Goal: Task Accomplishment & Management: Manage account settings

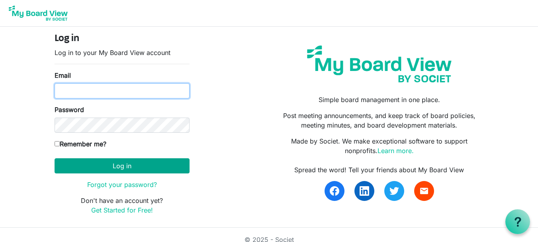
type input "[EMAIL_ADDRESS][DOMAIN_NAME]"
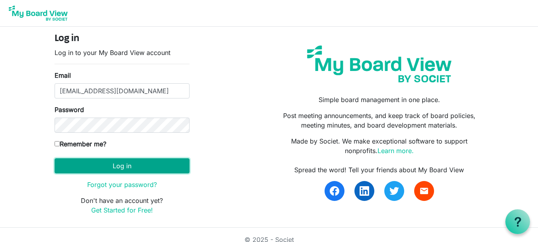
click at [126, 165] on button "Log in" at bounding box center [122, 165] width 135 height 15
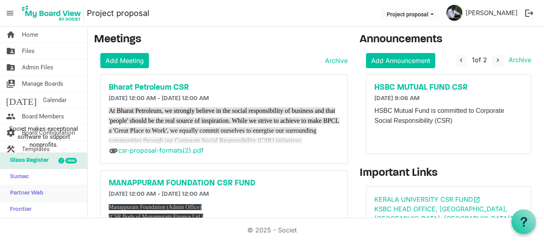
click at [13, 192] on span "Partner Web" at bounding box center [24, 193] width 37 height 16
click at [32, 35] on span "Home" at bounding box center [30, 35] width 16 height 16
click at [119, 64] on link "Add Meeting" at bounding box center [124, 60] width 49 height 15
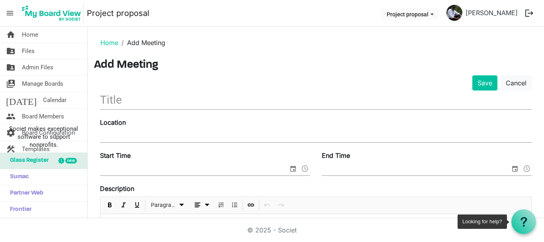
click at [520, 220] on icon at bounding box center [524, 222] width 10 height 10
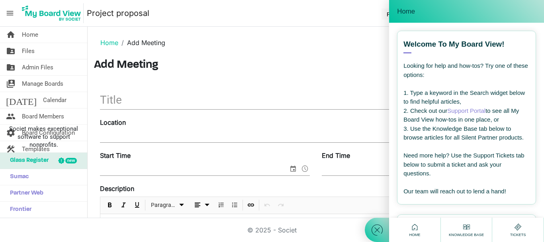
click at [463, 232] on span "Knowledge Base" at bounding box center [466, 235] width 39 height 6
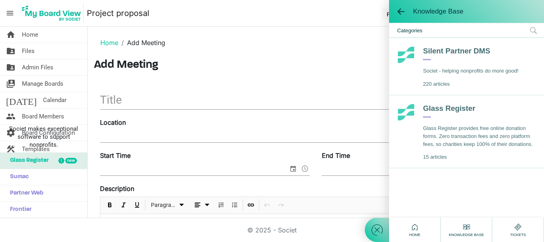
click at [457, 52] on div "Silent Partner DMS" at bounding box center [471, 53] width 96 height 14
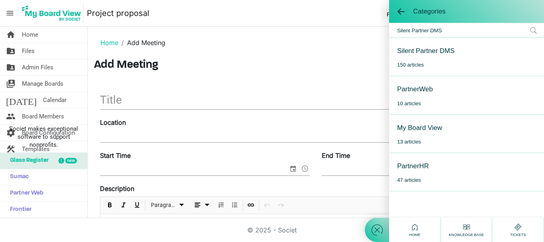
click at [419, 169] on div "PartnerHR" at bounding box center [413, 166] width 32 height 10
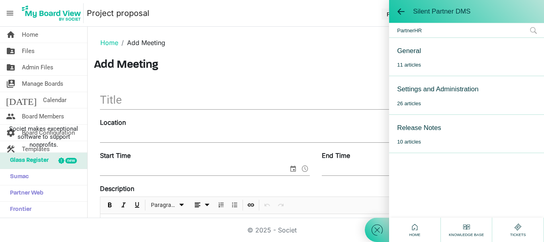
click at [440, 90] on div "Settings and Administration" at bounding box center [437, 89] width 81 height 10
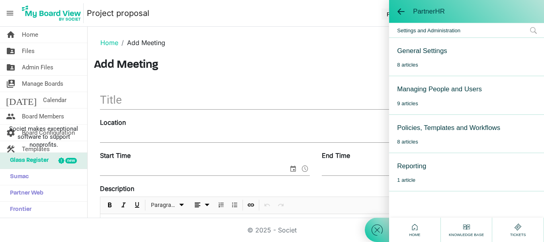
click at [424, 48] on div "General Settings" at bounding box center [422, 51] width 50 height 10
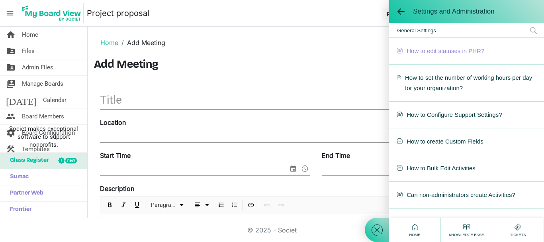
click at [453, 51] on span "How to edit statuses in PHR?" at bounding box center [466, 51] width 139 height 10
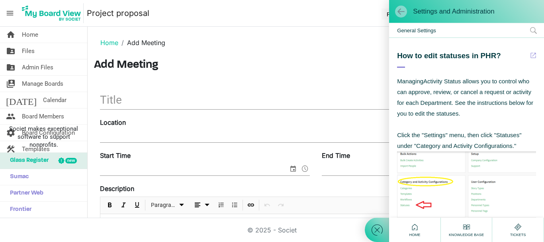
click at [402, 14] on span at bounding box center [401, 12] width 8 height 8
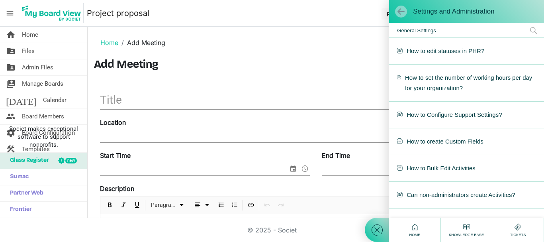
click at [402, 14] on span at bounding box center [401, 12] width 8 height 8
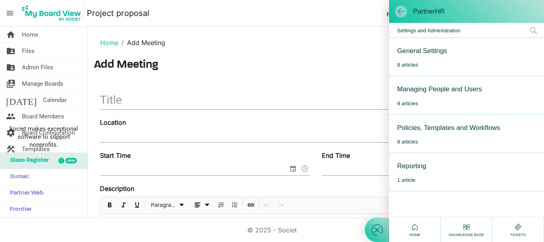
click at [402, 14] on span at bounding box center [401, 12] width 8 height 8
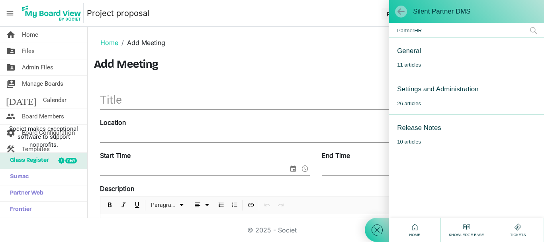
click at [402, 14] on span at bounding box center [401, 12] width 8 height 8
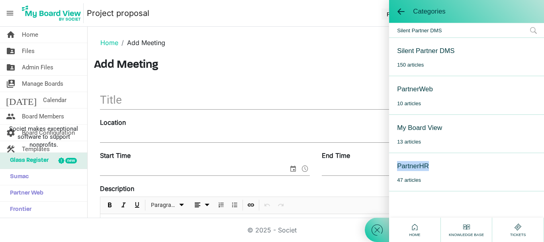
drag, startPoint x: 396, startPoint y: 167, endPoint x: 432, endPoint y: 168, distance: 36.3
click at [432, 168] on div "PartnerHR 47 articles" at bounding box center [466, 172] width 155 height 38
copy div "PartnerHR"
click at [43, 103] on span "Calendar" at bounding box center [55, 100] width 24 height 16
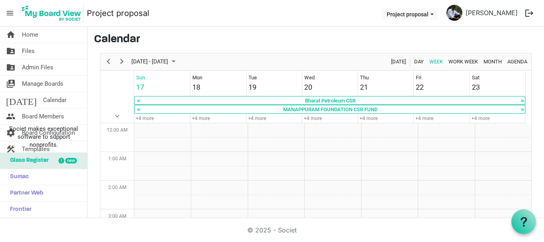
scroll to position [258, 0]
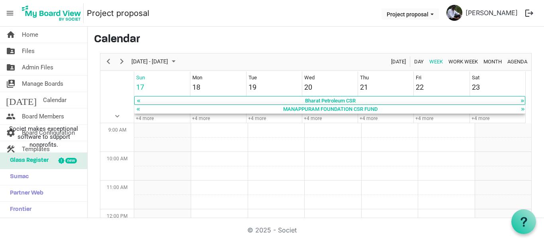
click at [331, 109] on div "MANAPPURAM FOUNDATION CSR FUND" at bounding box center [331, 109] width 380 height 8
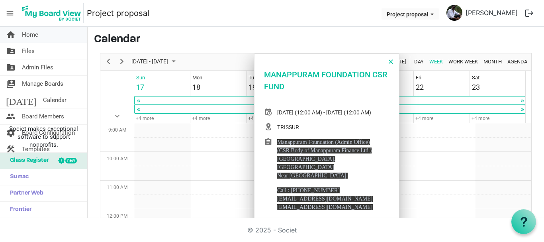
click at [42, 39] on link "home Home" at bounding box center [43, 35] width 87 height 16
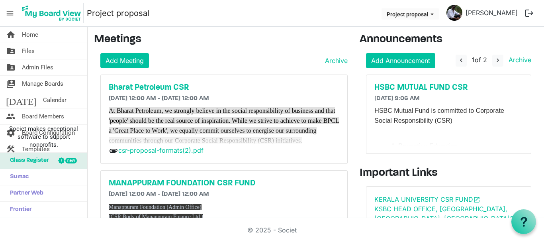
click at [219, 110] on span "At Bharat Petroleum, we strongly believe in the social responsibility of busine…" at bounding box center [224, 125] width 231 height 37
click at [41, 118] on span "Board Members" at bounding box center [43, 116] width 42 height 16
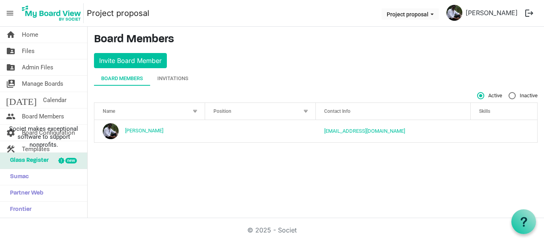
click at [285, 147] on main "Board Members Invite Board Member Board Members Invitations Active Inactive Nam…" at bounding box center [316, 91] width 457 height 129
click at [170, 80] on div "Invitations" at bounding box center [172, 79] width 31 height 8
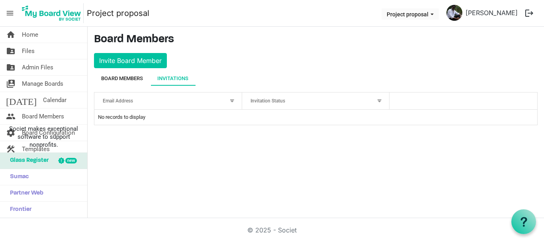
click at [135, 80] on div "Board Members" at bounding box center [122, 79] width 42 height 8
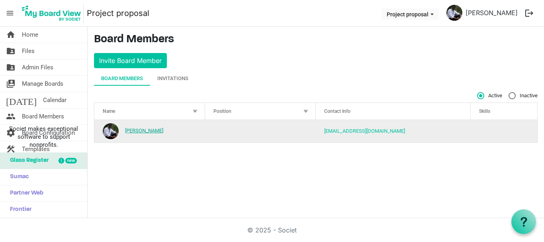
click at [157, 132] on link "[PERSON_NAME]" at bounding box center [144, 130] width 38 height 6
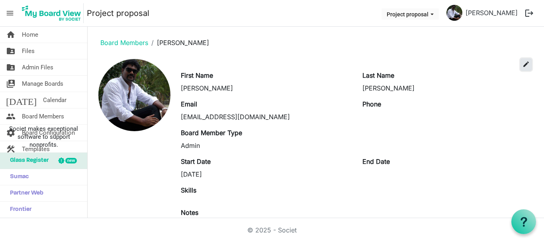
click at [524, 63] on button "edit" at bounding box center [526, 65] width 11 height 12
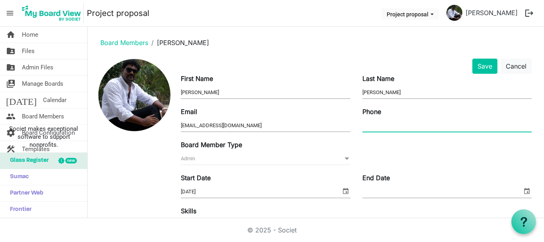
click at [373, 128] on input "Phone" at bounding box center [447, 126] width 169 height 12
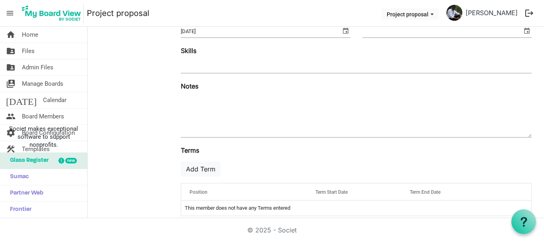
scroll to position [171, 0]
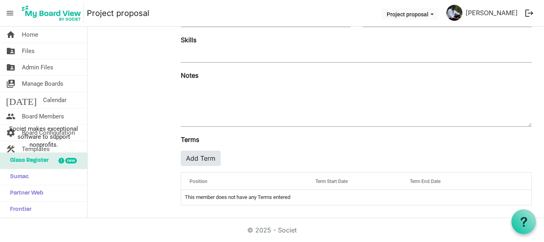
type input "7034540624"
click at [193, 156] on button "Add Term" at bounding box center [201, 158] width 40 height 15
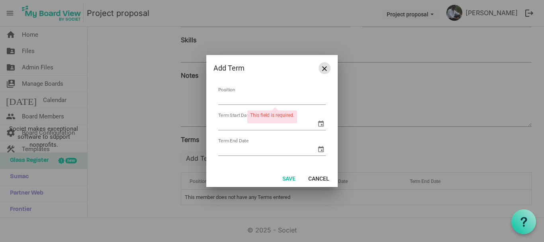
click at [326, 68] on span "Close" at bounding box center [324, 68] width 5 height 5
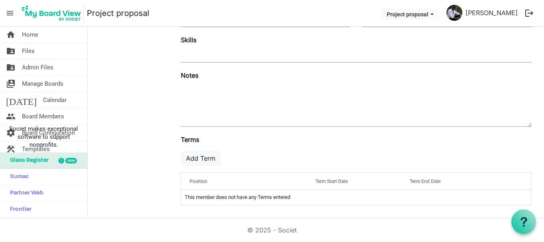
scroll to position [0, 0]
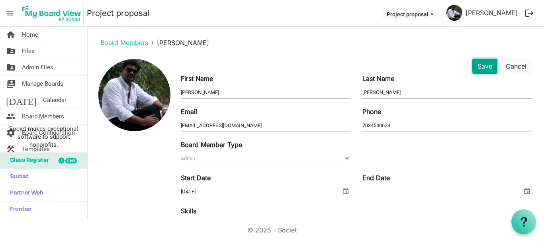
click at [474, 64] on button "Save" at bounding box center [485, 66] width 25 height 15
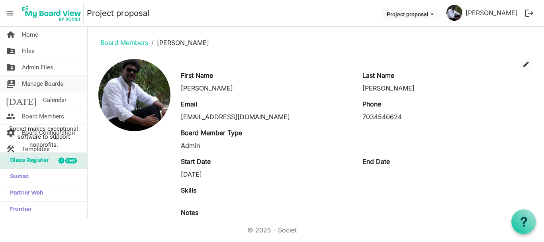
click at [41, 85] on span "Manage Boards" at bounding box center [42, 84] width 41 height 16
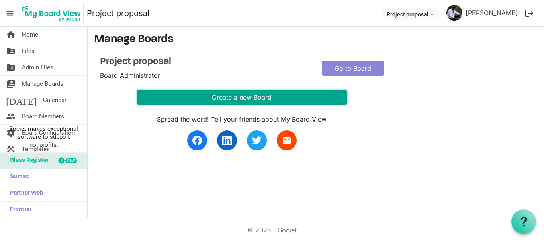
click at [213, 96] on button "Create a new Board" at bounding box center [242, 97] width 210 height 15
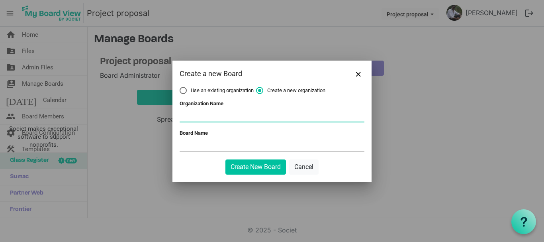
click at [192, 121] on input "Organization Name" at bounding box center [272, 116] width 185 height 12
type input "[PERSON_NAME]"
click at [204, 150] on input "Board Name" at bounding box center [272, 145] width 185 height 12
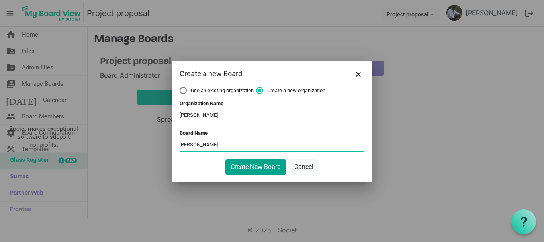
type input "THERESA BHAVAN"
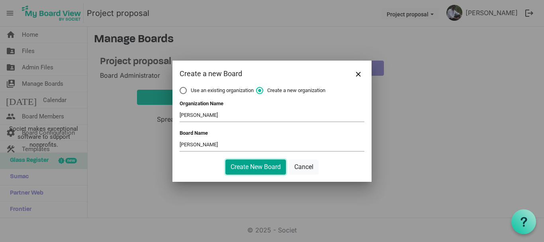
click at [263, 165] on button "Create New Board" at bounding box center [256, 166] width 61 height 15
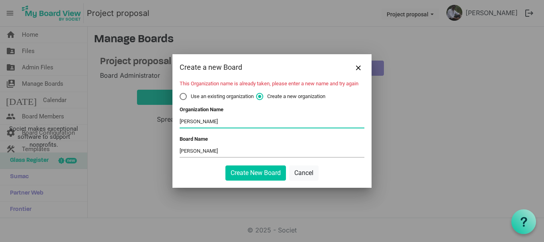
click at [226, 124] on input "THERESA BHAVAN" at bounding box center [272, 122] width 185 height 12
type input "[PERSON_NAME]"
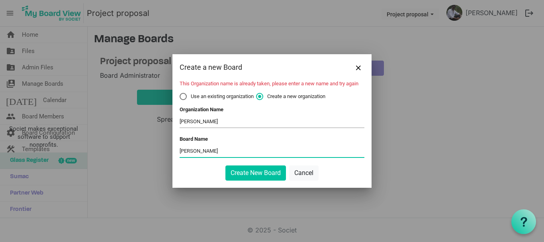
click at [226, 150] on input "[PERSON_NAME]" at bounding box center [272, 151] width 185 height 12
type input "[PERSON_NAME]"
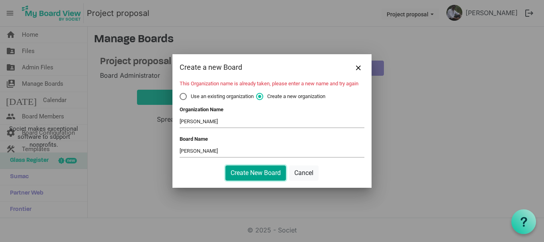
click at [250, 173] on button "Create New Board" at bounding box center [256, 172] width 61 height 15
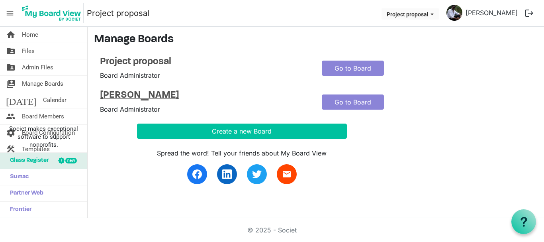
click at [137, 94] on h4 "[PERSON_NAME]" at bounding box center [205, 96] width 210 height 12
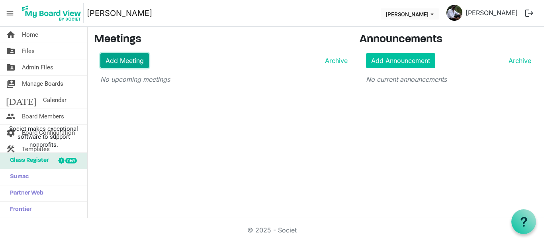
click at [141, 57] on link "Add Meeting" at bounding box center [124, 60] width 49 height 15
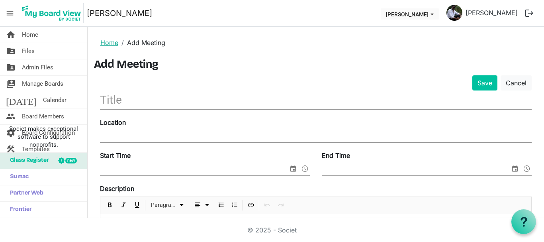
click at [110, 45] on link "Home" at bounding box center [109, 43] width 18 height 8
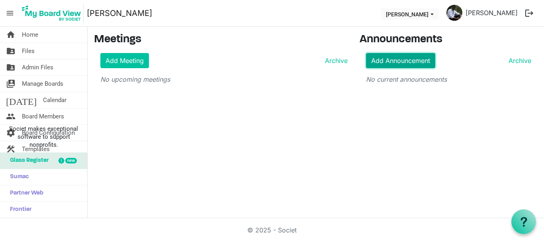
click at [405, 59] on link "Add Announcement" at bounding box center [400, 60] width 69 height 15
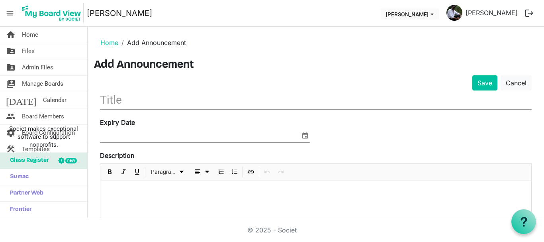
click at [179, 200] on div at bounding box center [315, 201] width 431 height 40
click at [31, 38] on span "Home" at bounding box center [30, 35] width 16 height 16
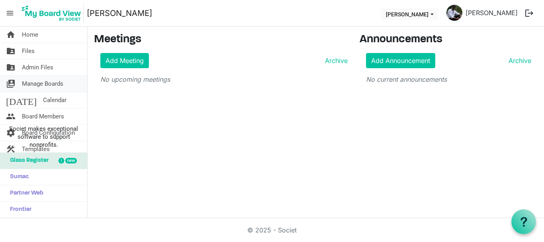
click at [36, 84] on span "Manage Boards" at bounding box center [42, 84] width 41 height 16
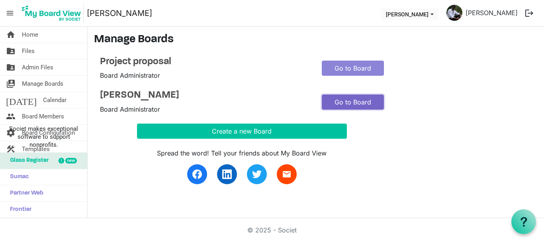
click at [353, 98] on link "Go to Board" at bounding box center [353, 101] width 62 height 15
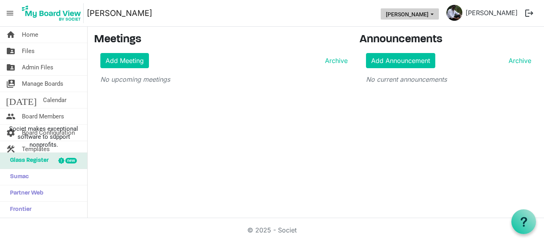
click at [432, 16] on span "THERESA BHAVANS dropdownbutton" at bounding box center [432, 14] width 7 height 3
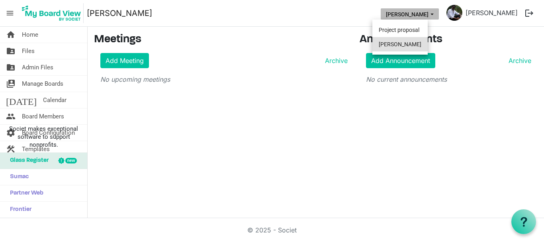
click at [397, 44] on li "[PERSON_NAME]" at bounding box center [400, 44] width 55 height 14
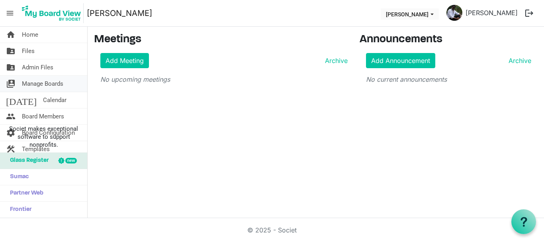
click at [41, 85] on span "Manage Boards" at bounding box center [42, 84] width 41 height 16
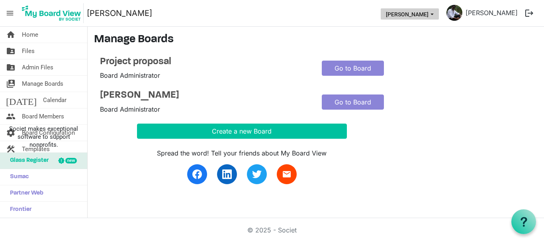
click at [431, 14] on span "THERESA BHAVANS dropdownbutton" at bounding box center [432, 14] width 7 height 3
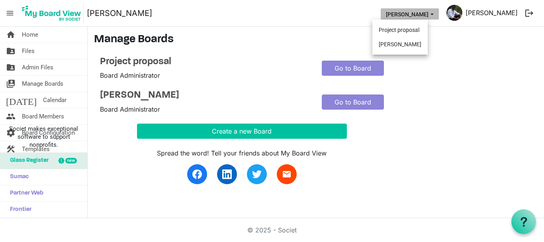
click at [494, 16] on link "[PERSON_NAME]" at bounding box center [492, 13] width 59 height 16
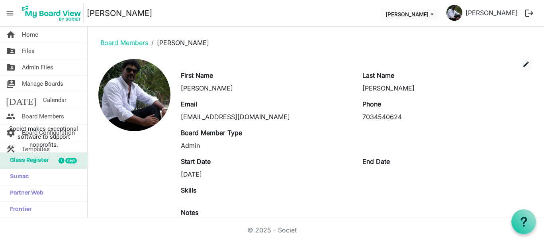
scroll to position [71, 0]
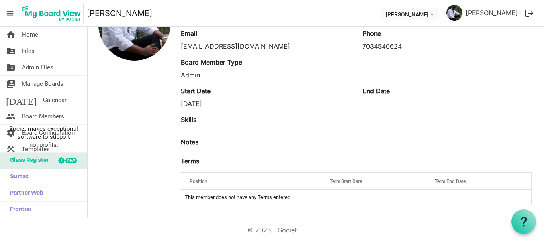
click at [11, 14] on span "menu" at bounding box center [9, 13] width 15 height 15
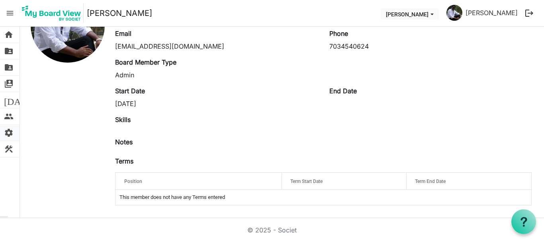
click at [10, 131] on span "settings" at bounding box center [9, 133] width 10 height 16
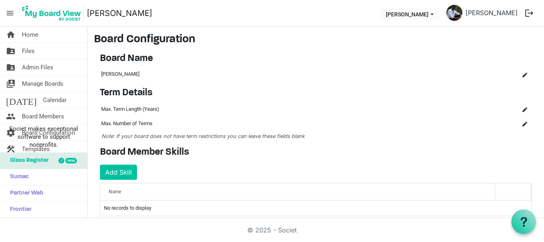
scroll to position [2, 0]
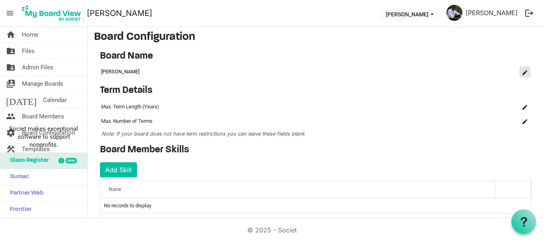
click at [520, 71] on button "is Command column column header" at bounding box center [525, 71] width 11 height 11
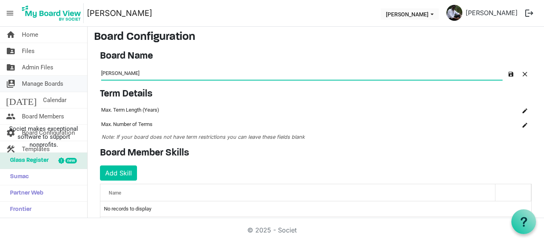
drag, startPoint x: 163, startPoint y: 75, endPoint x: 79, endPoint y: 78, distance: 84.5
click at [79, 78] on div "home Home folder_shared Files folder_shared Admin Files switch_account Manage B…" at bounding box center [272, 122] width 544 height 191
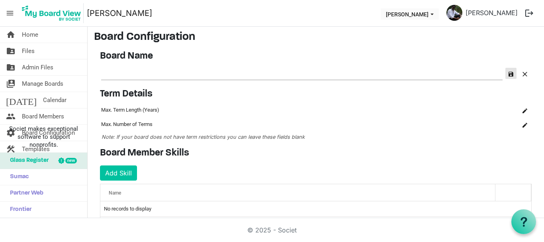
click at [506, 76] on button "button" at bounding box center [511, 73] width 11 height 11
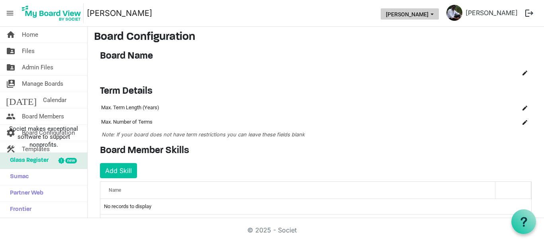
click at [407, 16] on button "[PERSON_NAME]" at bounding box center [410, 13] width 58 height 11
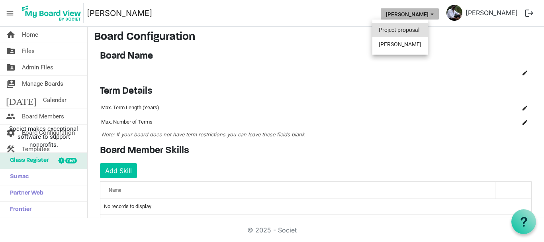
click at [403, 28] on li "Project proposal" at bounding box center [400, 30] width 55 height 14
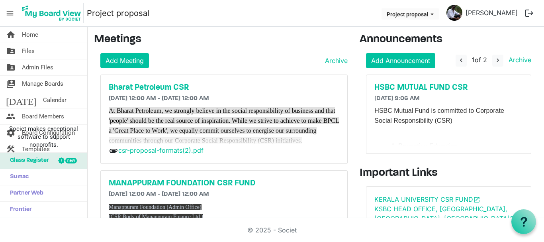
click at [423, 14] on button "Project proposal" at bounding box center [410, 13] width 57 height 11
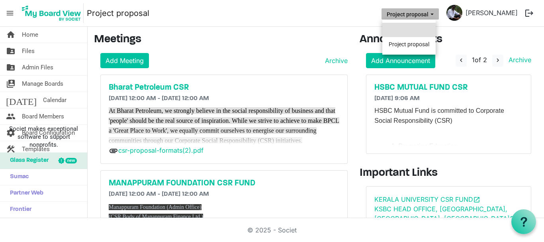
click at [399, 28] on li at bounding box center [408, 30] width 53 height 14
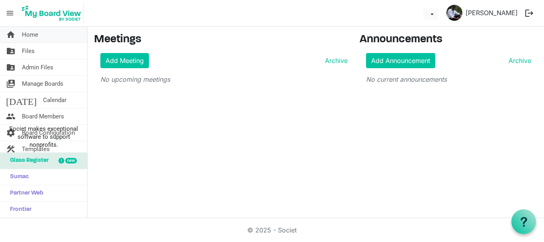
click at [34, 38] on span "Home" at bounding box center [30, 35] width 16 height 16
click at [11, 14] on span "menu" at bounding box center [9, 13] width 15 height 15
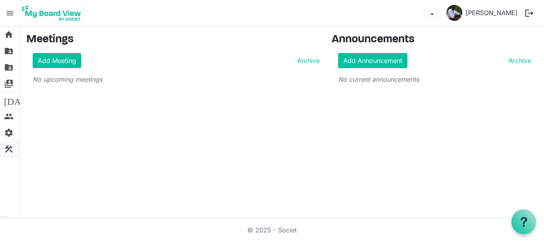
click at [8, 148] on span "construction" at bounding box center [9, 149] width 10 height 16
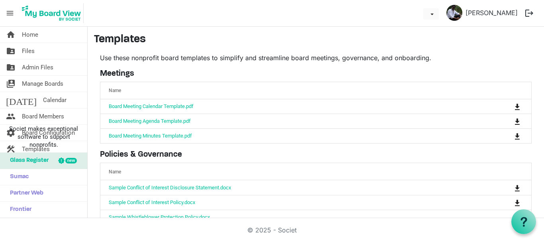
click at [9, 12] on span "menu" at bounding box center [9, 13] width 15 height 15
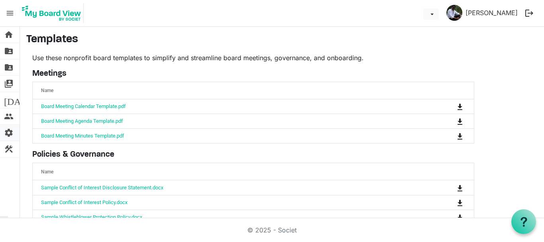
click at [12, 135] on span "settings" at bounding box center [9, 133] width 10 height 16
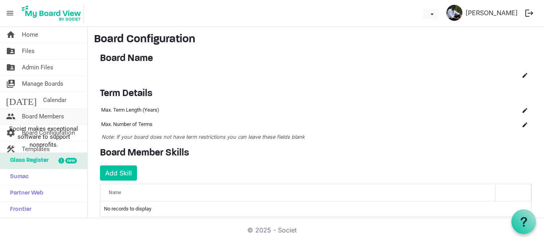
click at [48, 116] on span "Board Members" at bounding box center [43, 116] width 42 height 16
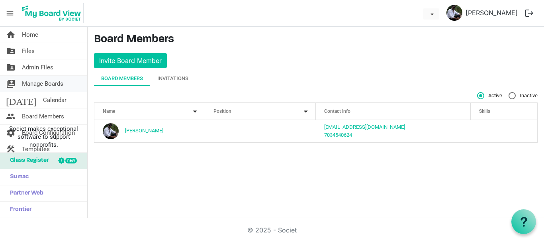
click at [38, 83] on span "Manage Boards" at bounding box center [42, 84] width 41 height 16
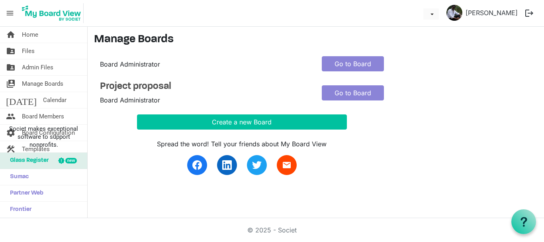
click at [142, 64] on span "Board Administrator" at bounding box center [130, 64] width 60 height 8
click at [350, 64] on link "Go to Board" at bounding box center [353, 63] width 62 height 15
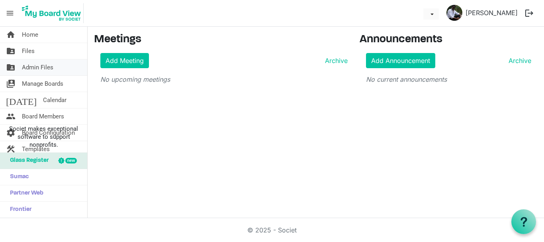
click at [42, 69] on span "Admin Files" at bounding box center [37, 67] width 31 height 16
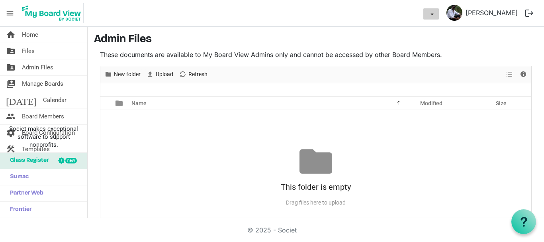
click at [431, 14] on span "dropdownbutton" at bounding box center [432, 14] width 7 height 3
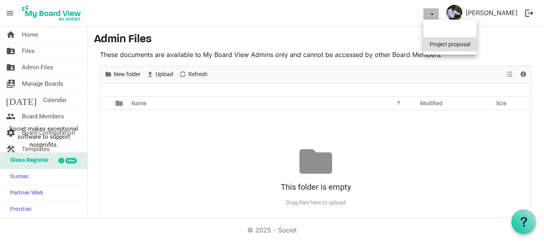
click at [441, 40] on li "Project proposal" at bounding box center [450, 44] width 53 height 14
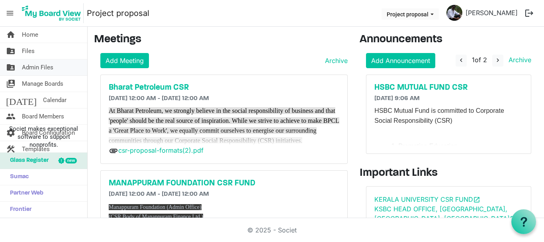
click at [37, 67] on span "Admin Files" at bounding box center [37, 67] width 31 height 16
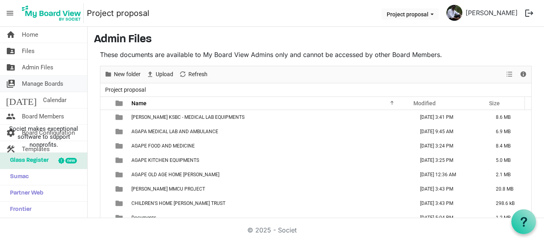
click at [43, 83] on span "Manage Boards" at bounding box center [42, 84] width 41 height 16
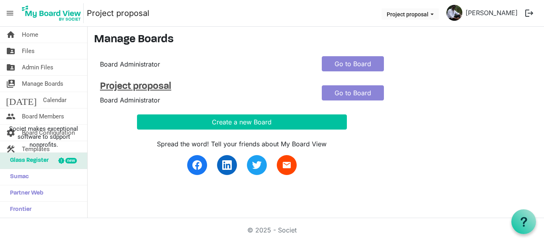
click at [154, 86] on h4 "Project proposal" at bounding box center [205, 87] width 210 height 12
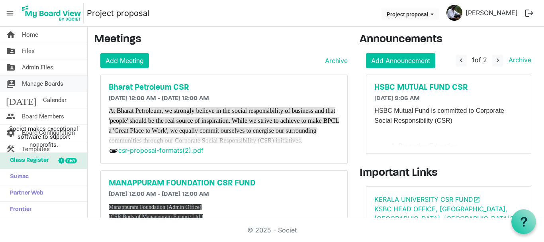
click at [52, 88] on span "Manage Boards" at bounding box center [42, 84] width 41 height 16
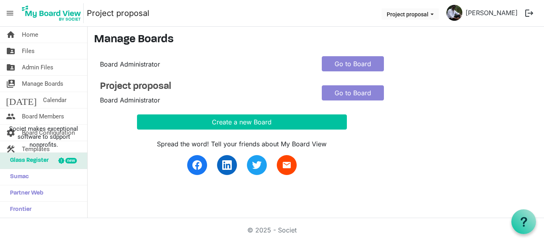
click at [11, 14] on span "menu" at bounding box center [9, 13] width 15 height 15
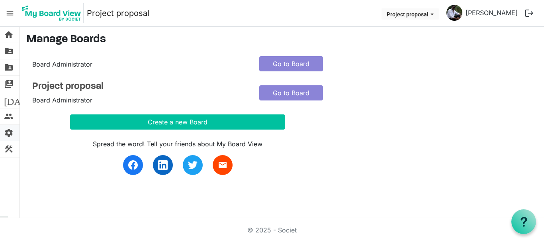
click at [8, 135] on span "settings" at bounding box center [9, 133] width 10 height 16
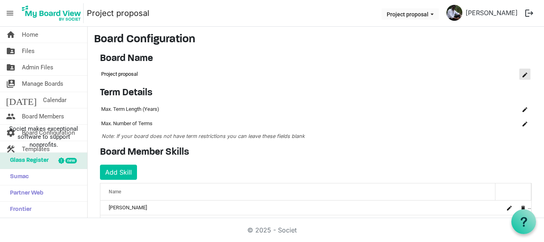
click at [522, 78] on button "is Command column column header" at bounding box center [525, 74] width 11 height 11
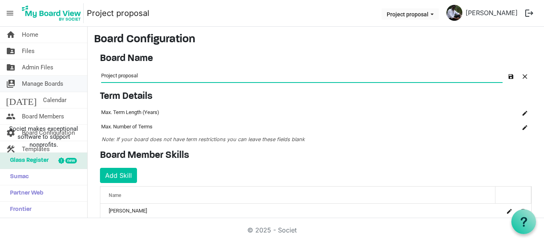
drag, startPoint x: 146, startPoint y: 78, endPoint x: 74, endPoint y: 82, distance: 72.2
click at [74, 82] on div "home Home folder_shared Files folder_shared Admin Files switch_account Manage B…" at bounding box center [272, 122] width 544 height 191
type input "t"
type input "[PERSON_NAME], [PERSON_NAME] TRUST"
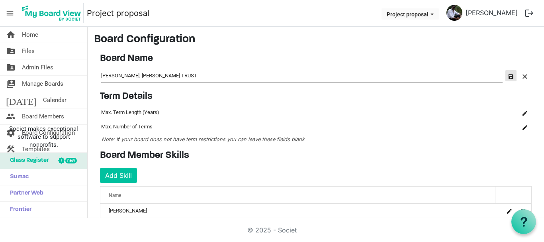
click at [509, 76] on span "button" at bounding box center [511, 76] width 5 height 5
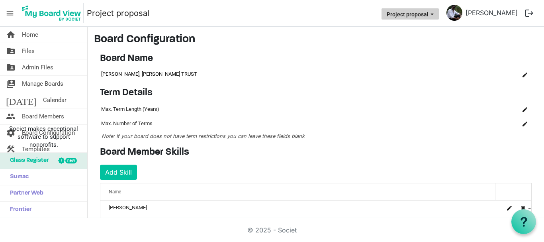
click at [425, 16] on button "Project proposal" at bounding box center [410, 13] width 57 height 11
click at [231, 94] on h4 "Term Details" at bounding box center [316, 93] width 432 height 12
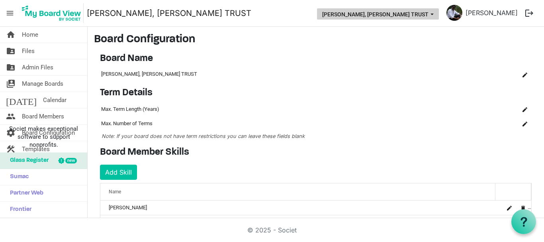
click at [433, 15] on span "THERESA BHAVAN, IMMANUEL CHARITABLE TRUST dropdownbutton" at bounding box center [432, 14] width 7 height 3
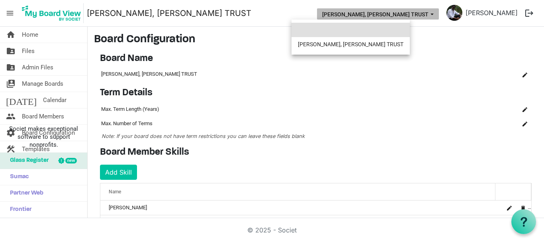
click at [368, 30] on li at bounding box center [351, 30] width 118 height 14
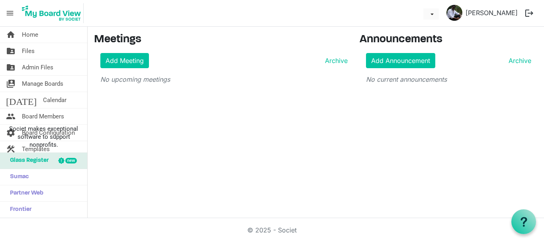
click at [12, 16] on span "menu" at bounding box center [9, 13] width 15 height 15
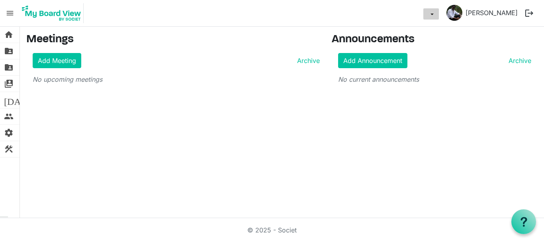
click at [432, 15] on span "dropdownbutton" at bounding box center [432, 14] width 7 height 3
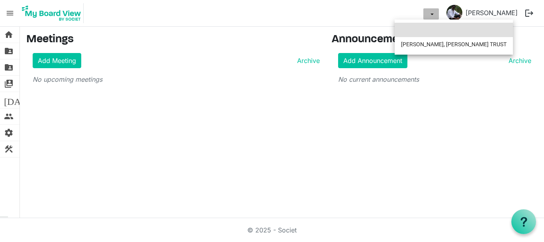
click at [431, 31] on li at bounding box center [454, 30] width 118 height 14
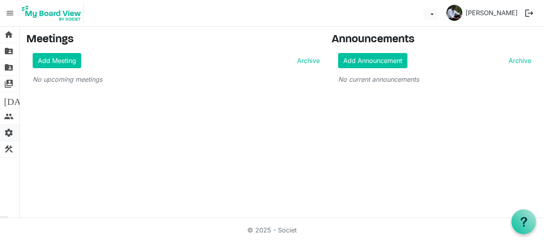
click at [8, 131] on span "settings" at bounding box center [9, 133] width 10 height 16
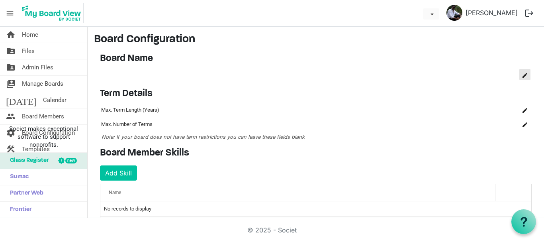
click at [523, 75] on span "is Command column column header" at bounding box center [525, 75] width 5 height 5
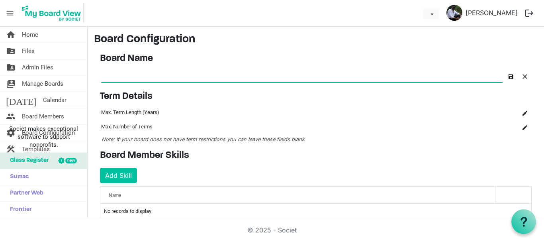
click at [112, 74] on input "text" at bounding box center [302, 75] width 402 height 13
type input "DEMO"
click at [506, 72] on button "button" at bounding box center [511, 75] width 11 height 11
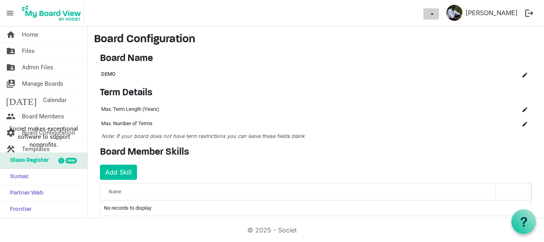
click at [430, 9] on button "dropdownbutton" at bounding box center [432, 13] width 16 height 11
click at [431, 15] on span "DEMO dropdownbutton" at bounding box center [432, 14] width 7 height 3
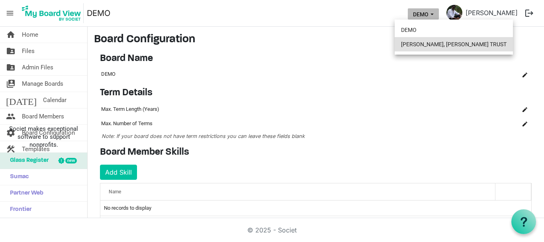
click at [430, 47] on li "[PERSON_NAME], [PERSON_NAME] TRUST" at bounding box center [454, 44] width 118 height 14
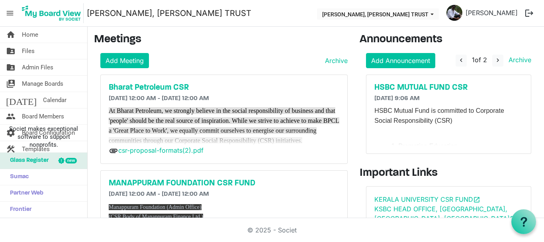
click at [216, 63] on div "Add Meeting Archive" at bounding box center [223, 60] width 247 height 15
click at [35, 65] on span "Admin Files" at bounding box center [37, 67] width 31 height 16
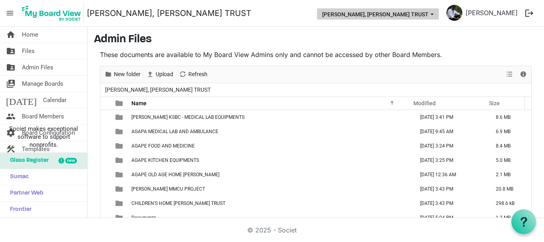
click at [430, 15] on span "THERESA BHAVAN, IMMANUEL CHARITABLE TRUST dropdownbutton" at bounding box center [432, 14] width 7 height 3
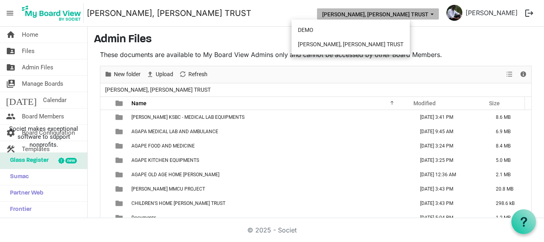
click at [430, 15] on span "THERESA BHAVAN, IMMANUEL CHARITABLE TRUST dropdownbutton" at bounding box center [432, 14] width 7 height 3
